Goal: Transaction & Acquisition: Book appointment/travel/reservation

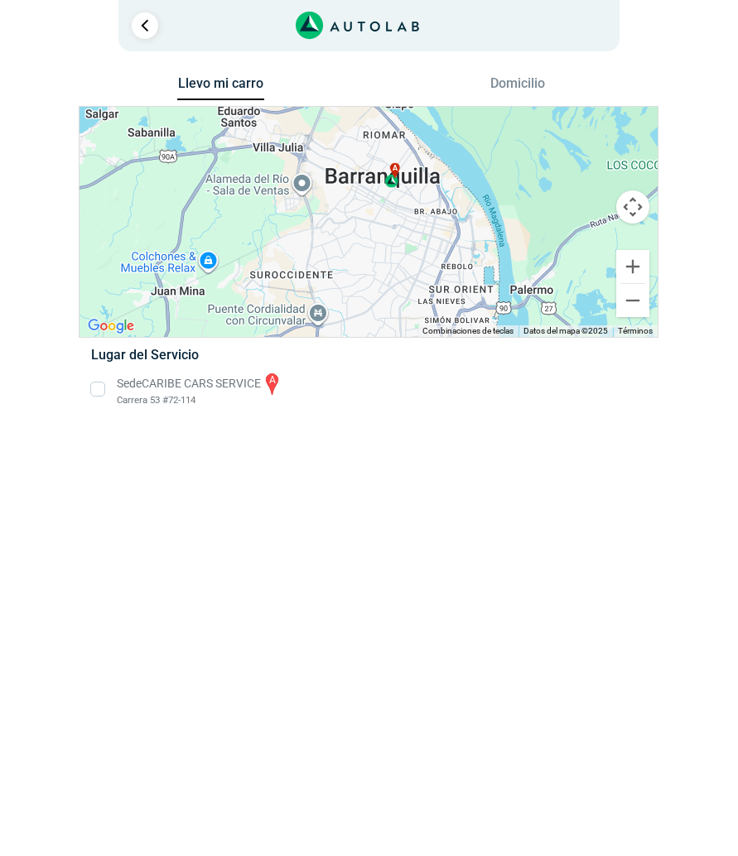
click at [100, 385] on li "Sede CARIBE CARS SERVICE a Carrera 53 #72-114" at bounding box center [369, 389] width 580 height 37
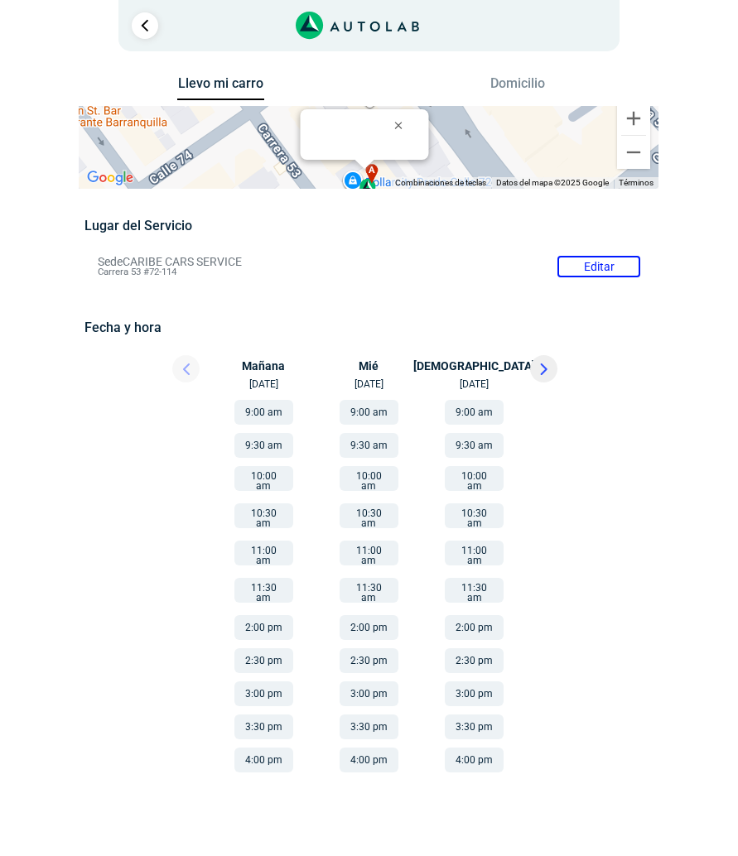
click at [240, 75] on button "Llevo mi carro" at bounding box center [220, 88] width 87 height 26
click at [271, 479] on button "10:00 am" at bounding box center [263, 478] width 59 height 25
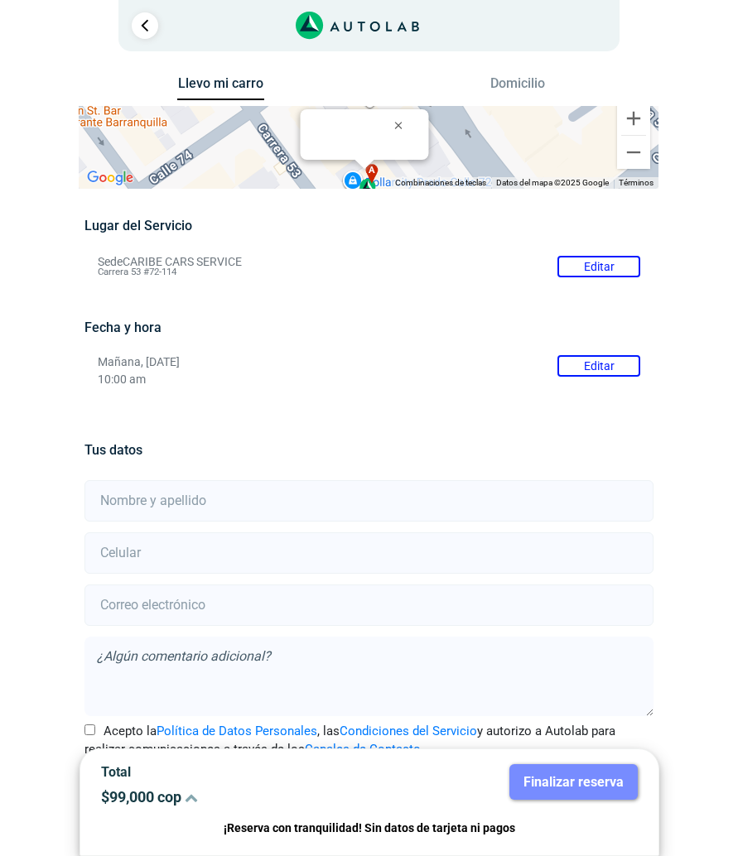
scroll to position [41, 0]
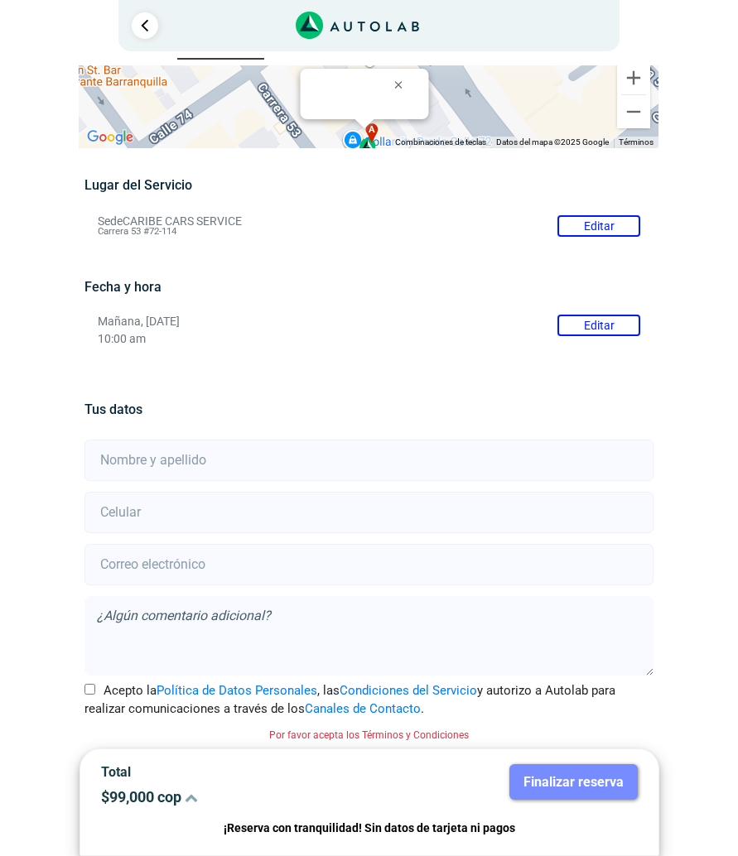
click at [304, 475] on input "text" at bounding box center [368, 460] width 569 height 41
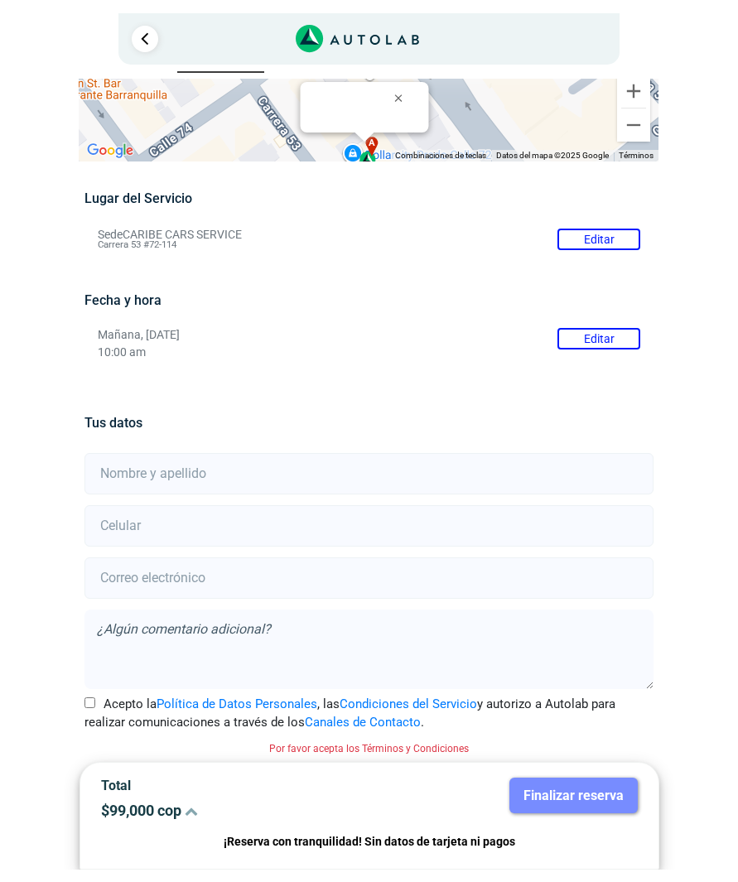
scroll to position [15, 0]
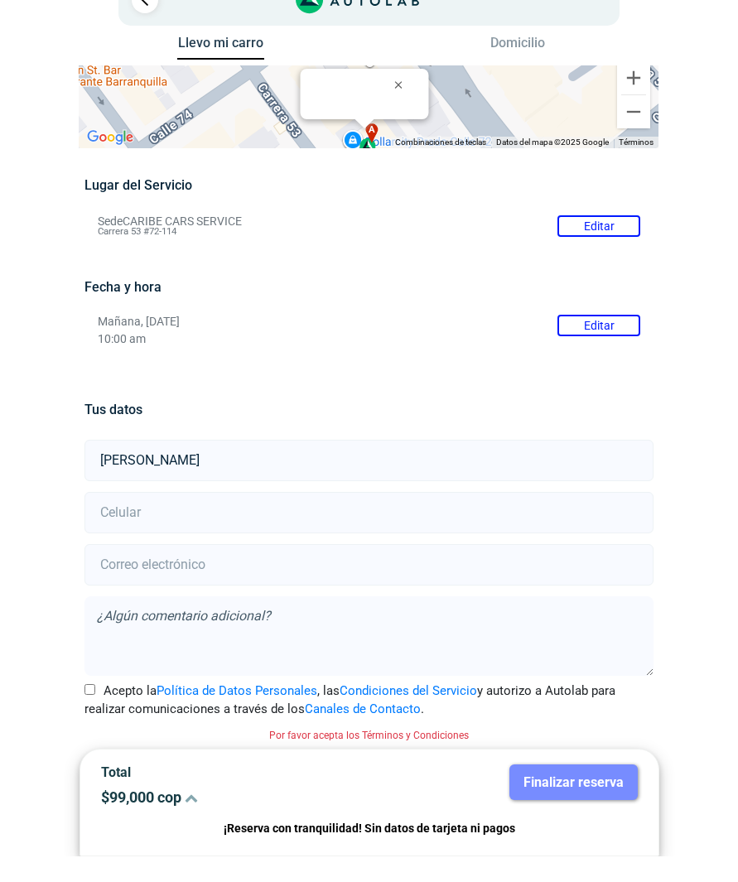
type input "[PERSON_NAME]"
click at [327, 519] on input "number" at bounding box center [368, 537] width 569 height 41
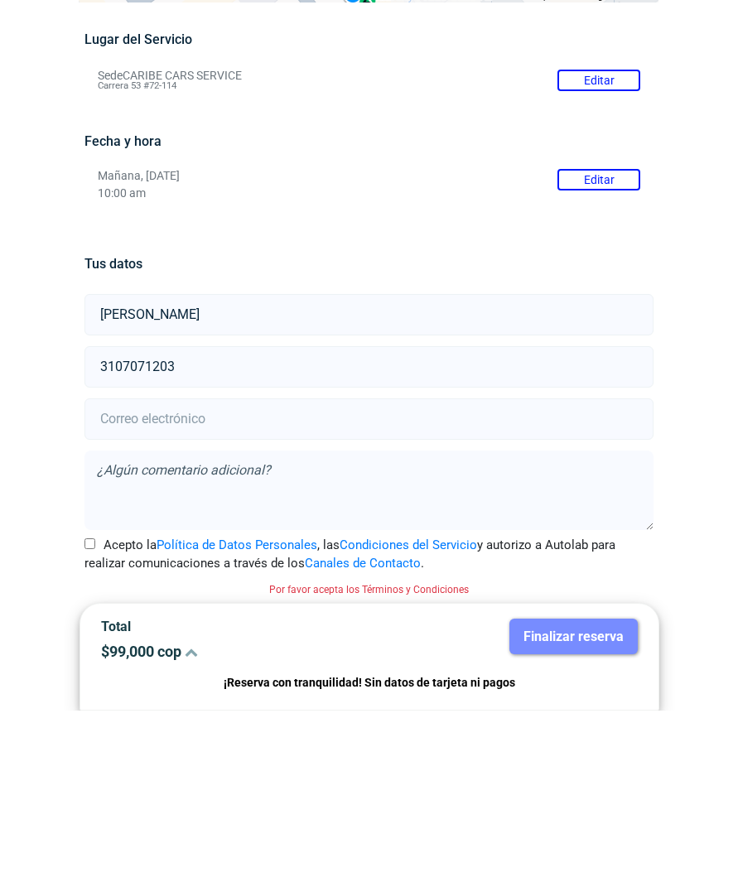
type input "3107071203"
click at [309, 569] on input "email" at bounding box center [368, 589] width 569 height 41
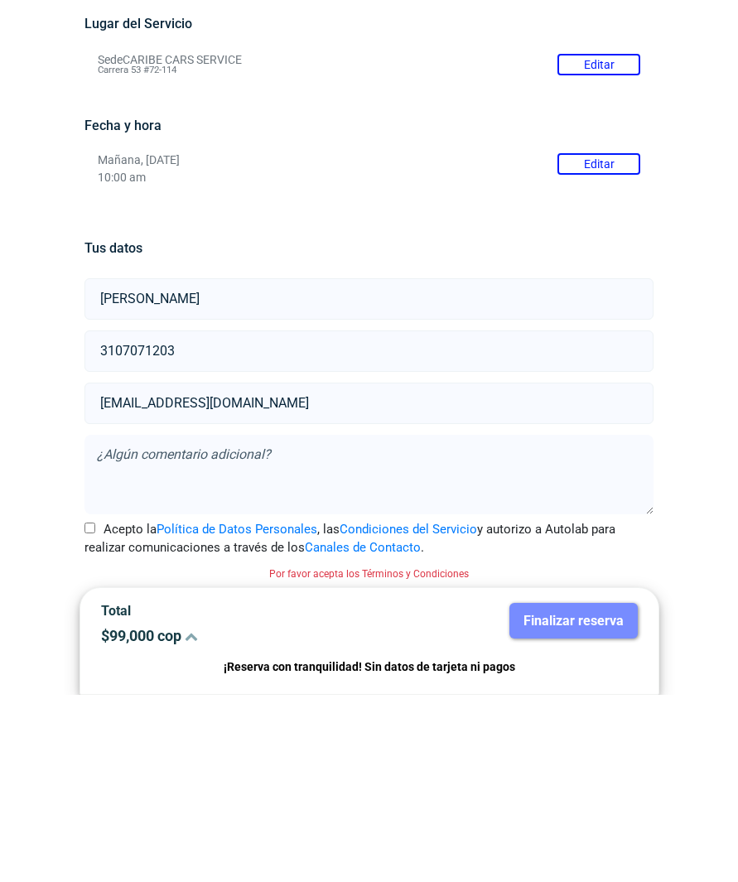
type input "[EMAIL_ADDRESS][DOMAIN_NAME]"
click at [95, 709] on input "Acepto la Política de Datos Personales , las Condiciones del Servicio y autoriz…" at bounding box center [89, 714] width 11 height 11
checkbox input "true"
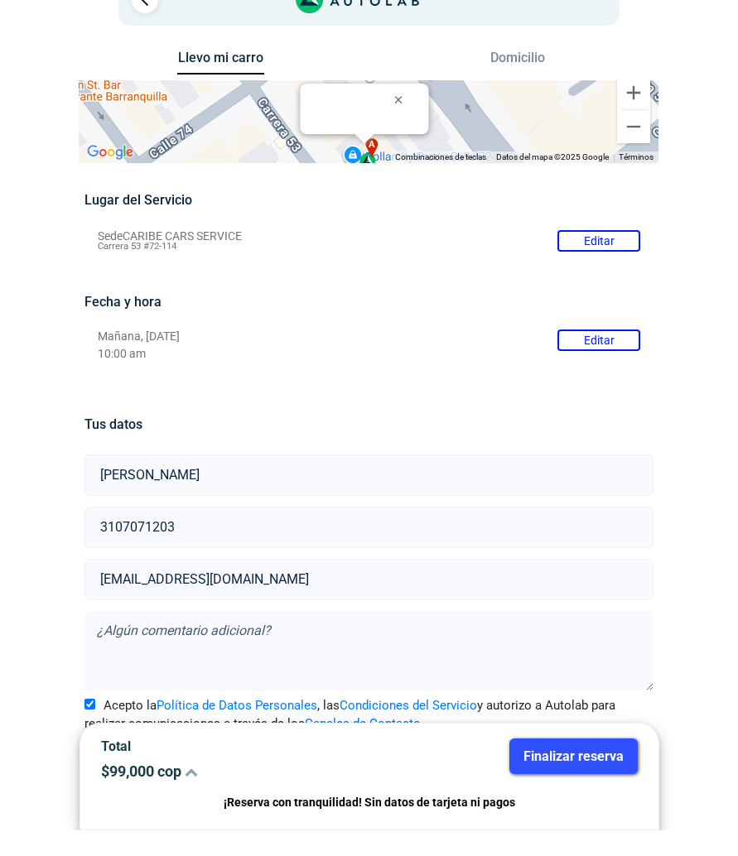
scroll to position [19, 0]
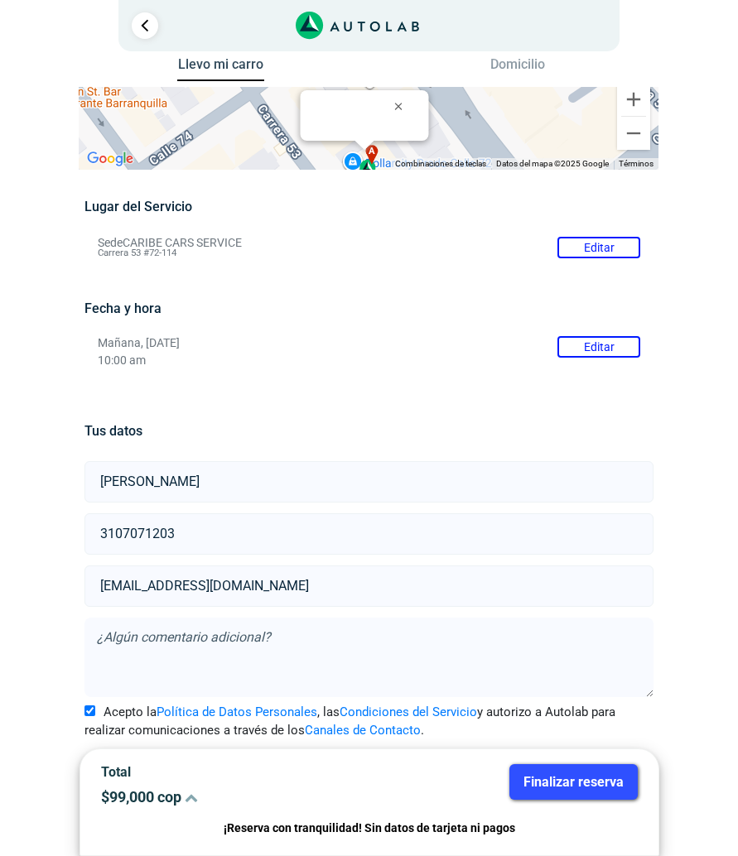
click at [596, 786] on button "Finalizar reserva" at bounding box center [573, 782] width 128 height 36
